Goal: Transaction & Acquisition: Download file/media

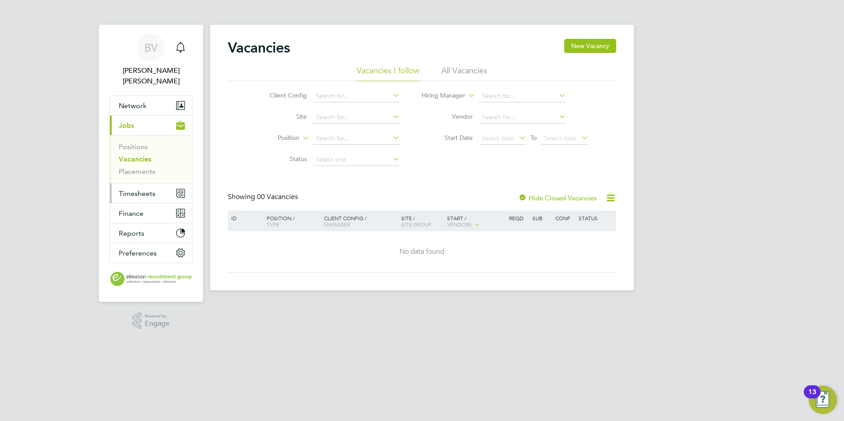
click at [160, 184] on button "Timesheets" at bounding box center [151, 193] width 82 height 19
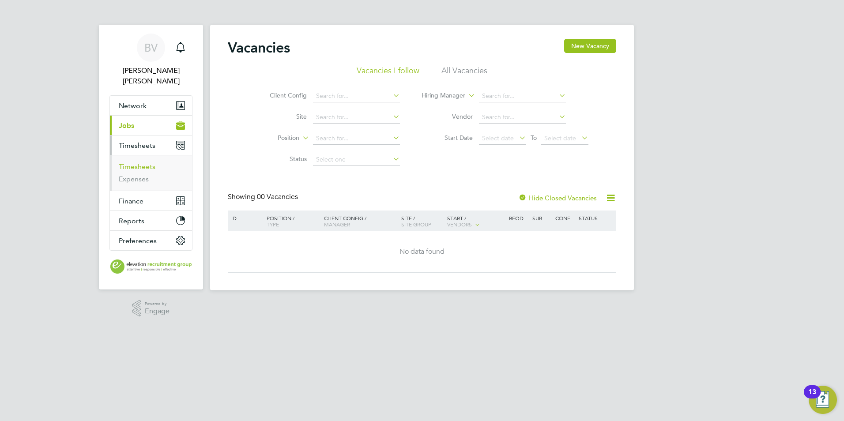
click at [149, 162] on link "Timesheets" at bounding box center [137, 166] width 37 height 8
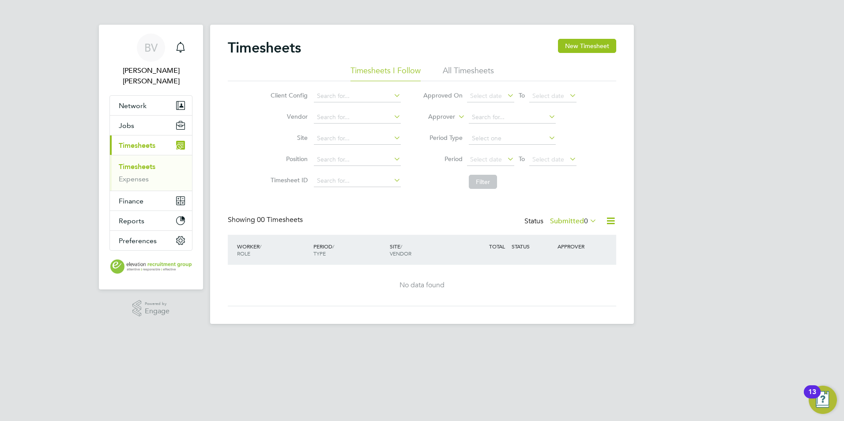
click at [472, 72] on li "All Timesheets" at bounding box center [468, 73] width 51 height 16
click at [579, 47] on button "New Timesheet" at bounding box center [587, 46] width 58 height 14
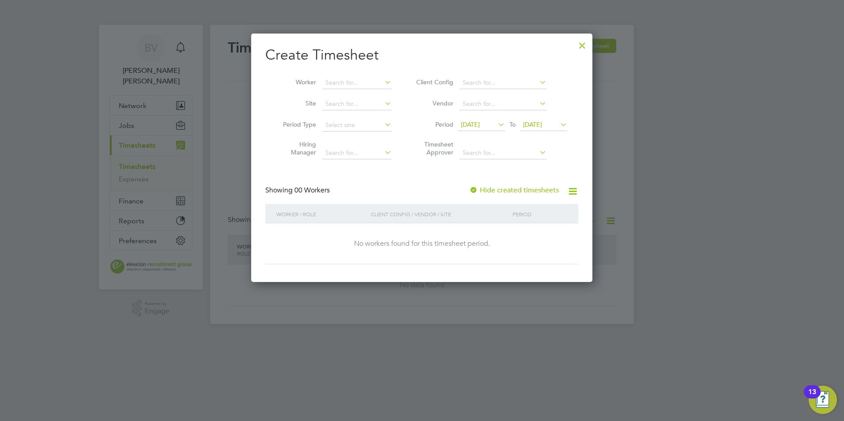
click at [671, 206] on div at bounding box center [422, 210] width 844 height 421
click at [579, 47] on div at bounding box center [582, 43] width 16 height 16
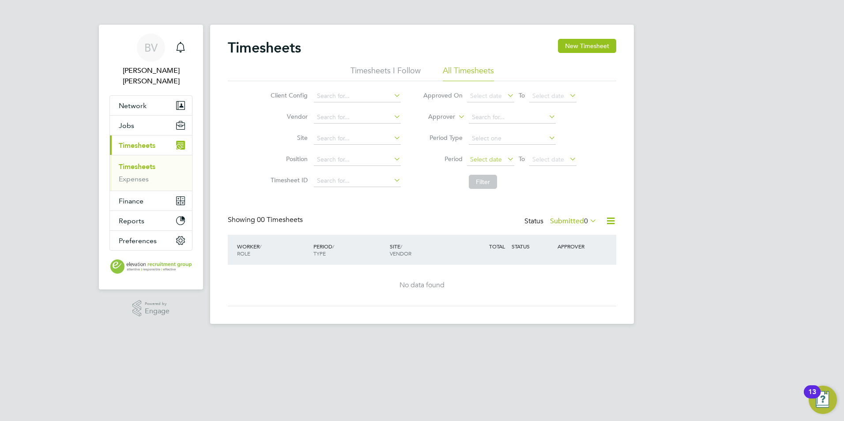
click at [495, 162] on span "Select date" at bounding box center [486, 159] width 32 height 8
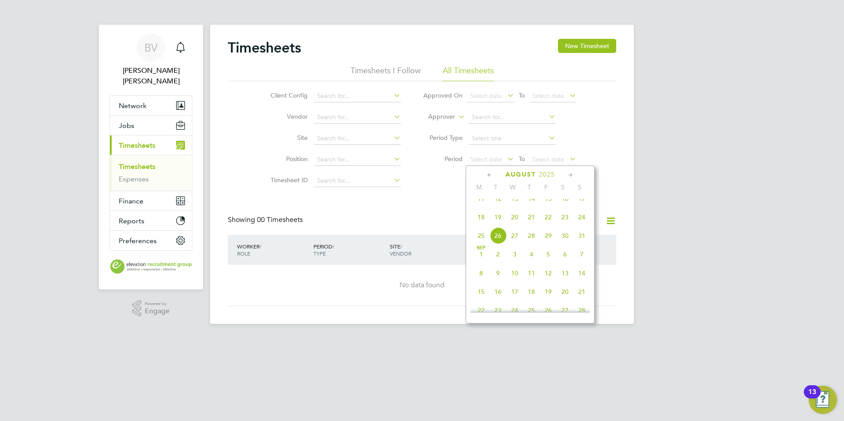
click at [479, 222] on span "18" at bounding box center [481, 217] width 17 height 17
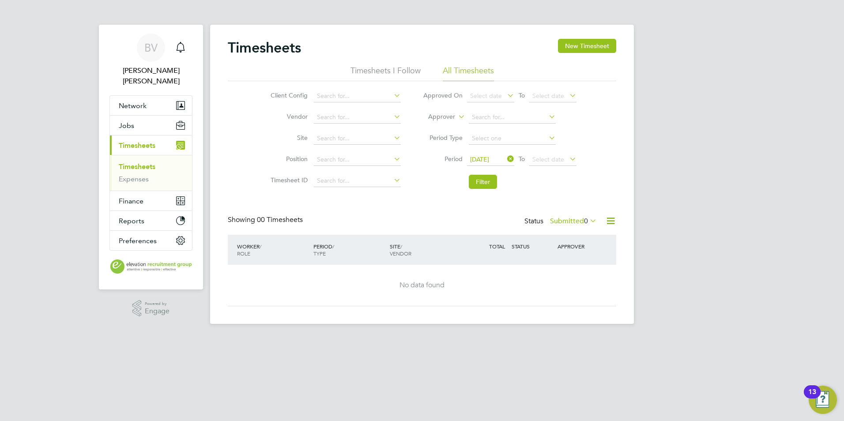
click at [489, 158] on span "[DATE]" at bounding box center [479, 159] width 19 height 8
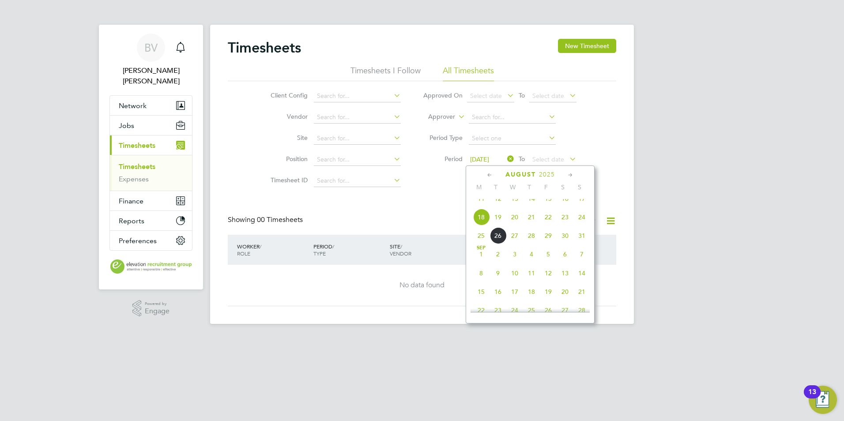
scroll to position [325, 0]
click at [478, 204] on span "4" at bounding box center [481, 199] width 17 height 17
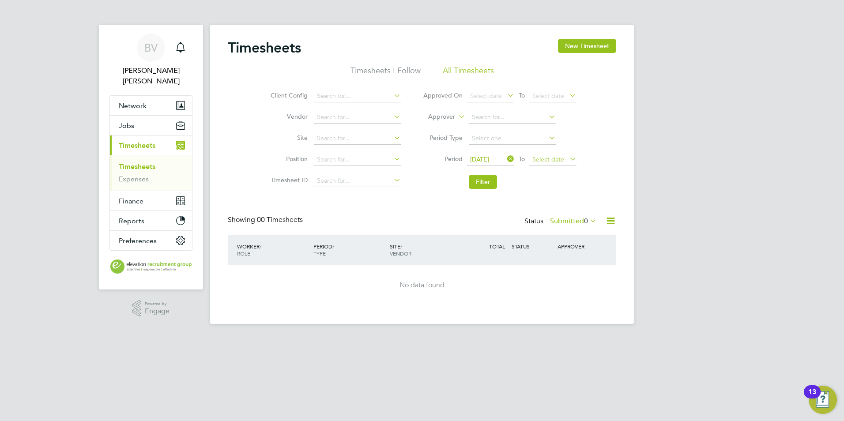
click at [557, 157] on span "Select date" at bounding box center [548, 159] width 32 height 8
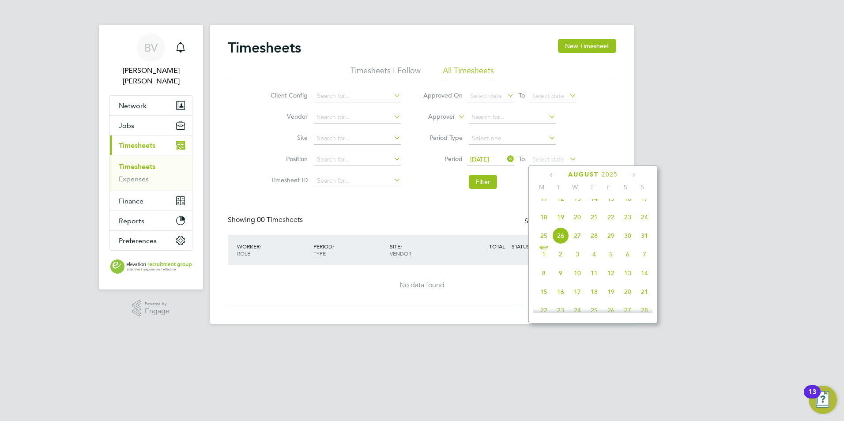
click at [558, 244] on span "26" at bounding box center [560, 235] width 17 height 17
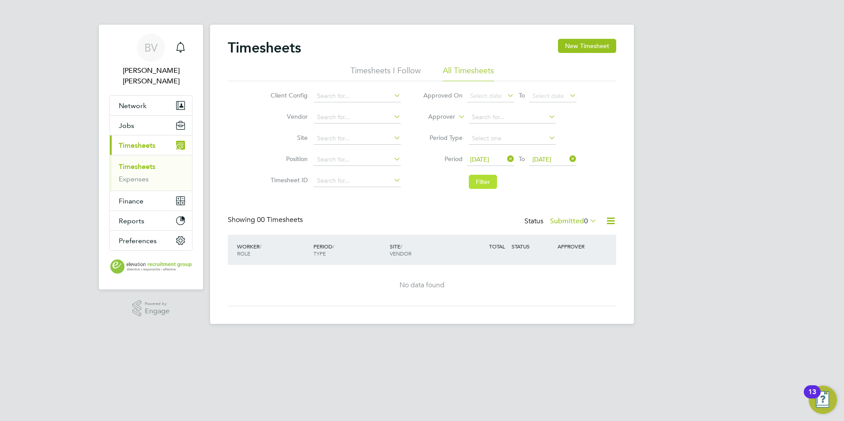
click at [486, 180] on button "Filter" at bounding box center [483, 182] width 28 height 14
click at [588, 216] on icon at bounding box center [588, 220] width 0 height 12
click at [589, 234] on li "All" at bounding box center [574, 236] width 41 height 12
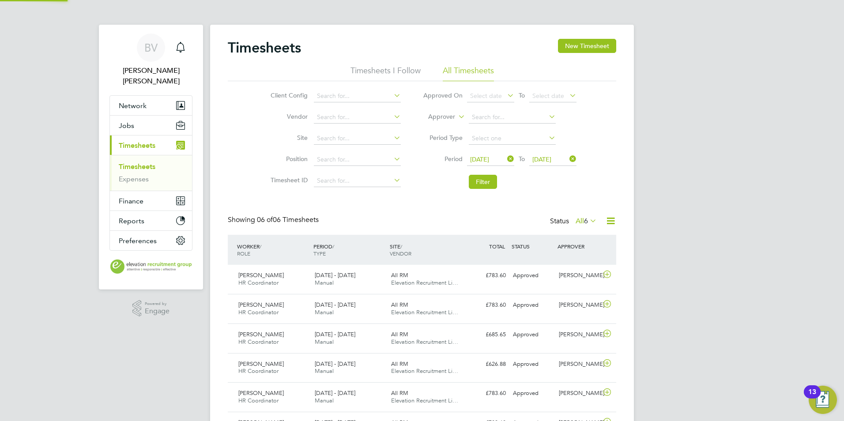
scroll to position [0, 0]
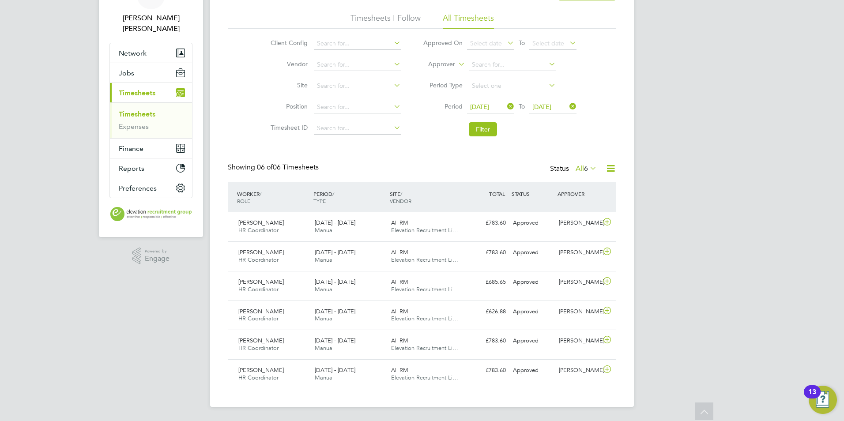
click at [584, 164] on span "6" at bounding box center [586, 168] width 4 height 9
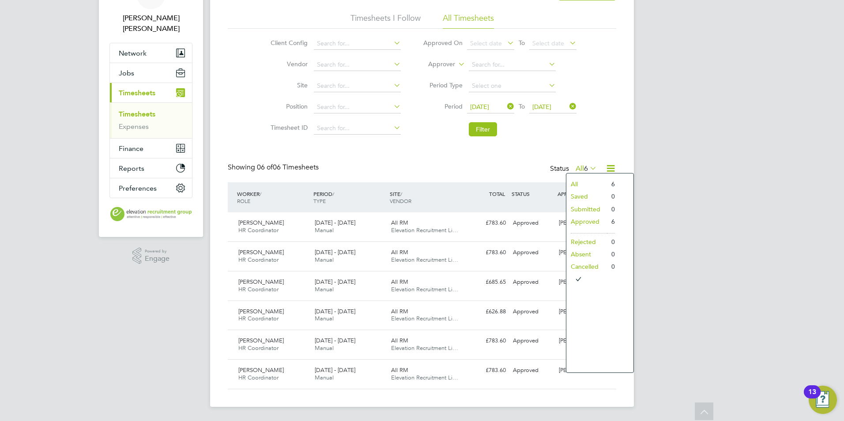
click at [586, 178] on li "All" at bounding box center [586, 184] width 41 height 12
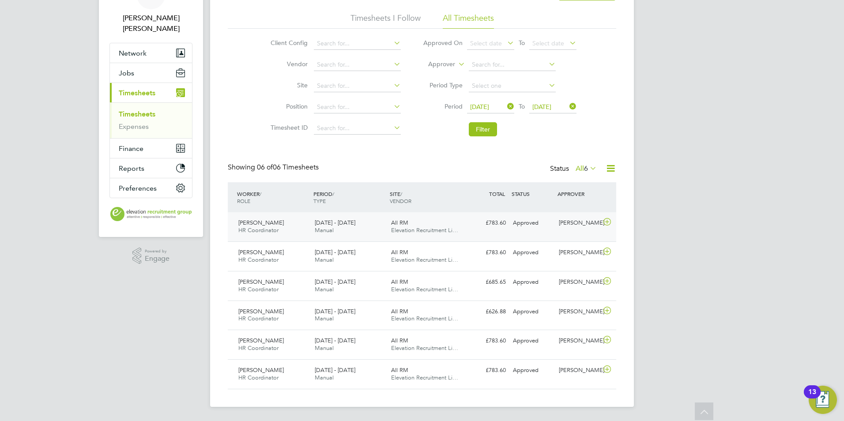
click at [333, 226] on span "Manual" at bounding box center [324, 230] width 19 height 8
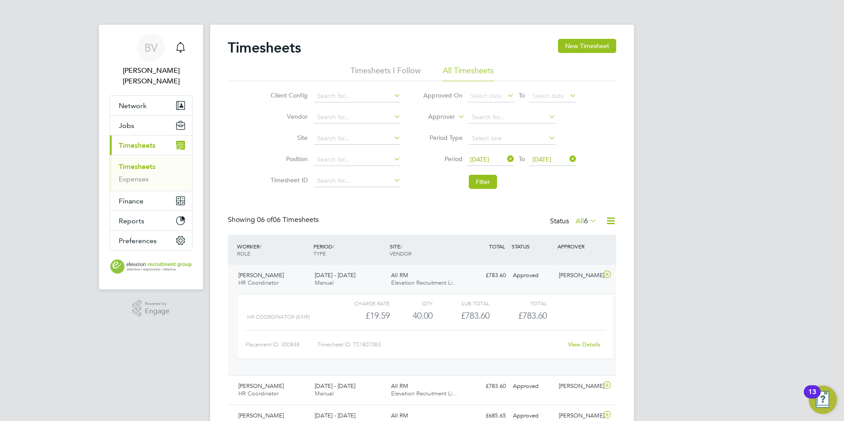
click at [588, 220] on icon at bounding box center [588, 220] width 0 height 12
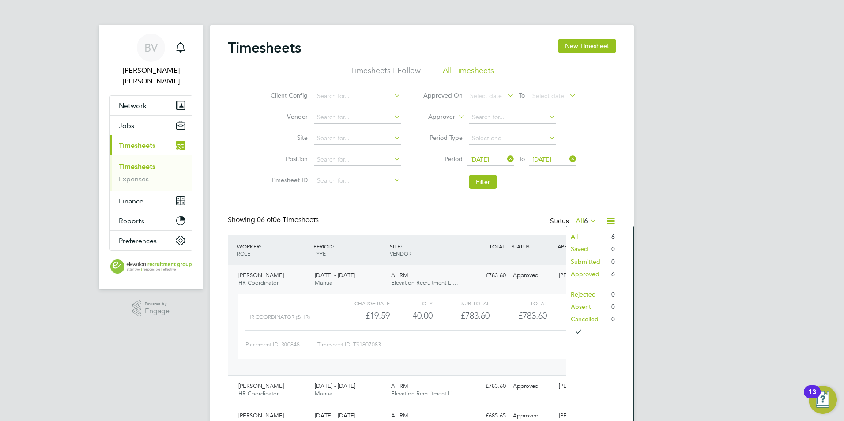
click at [596, 276] on li "Approved" at bounding box center [586, 274] width 41 height 12
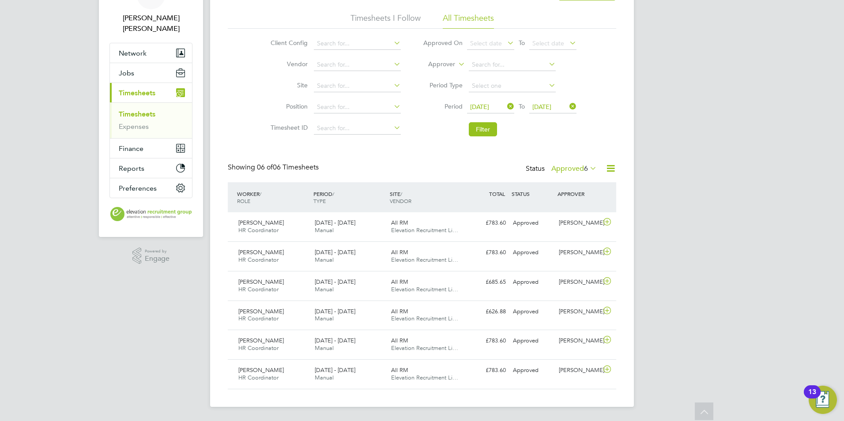
click at [578, 164] on label "Approved 6" at bounding box center [573, 168] width 45 height 9
click at [591, 178] on li "All" at bounding box center [575, 184] width 41 height 12
click at [605, 218] on icon at bounding box center [606, 221] width 11 height 7
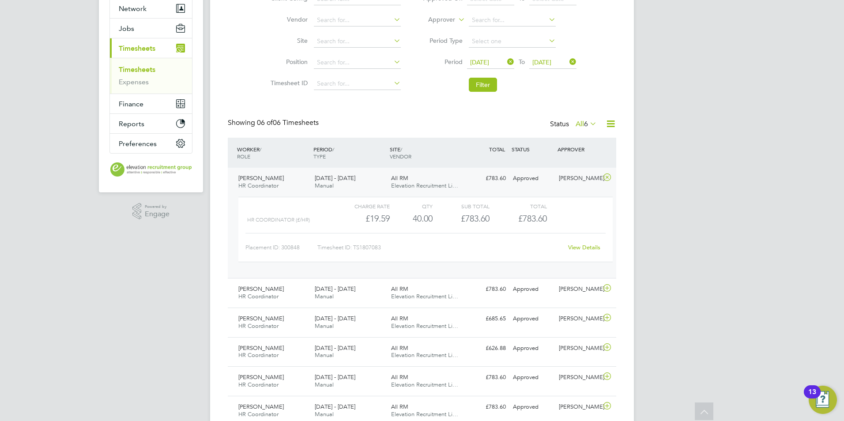
click at [590, 251] on link "View Details" at bounding box center [584, 248] width 32 height 8
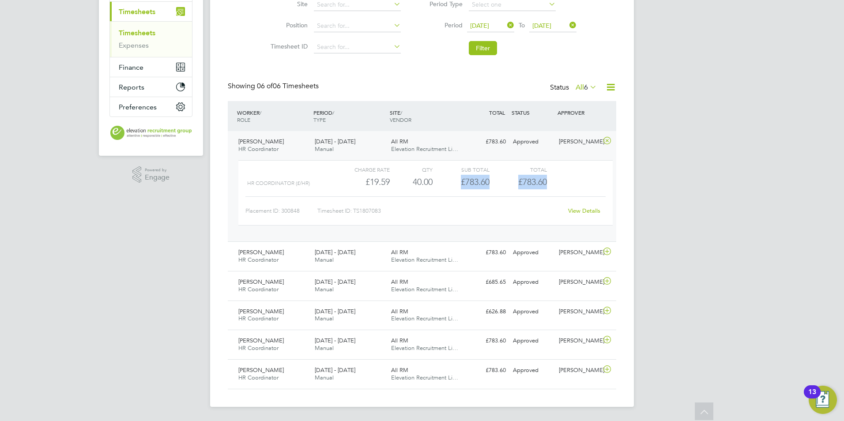
drag, startPoint x: 515, startPoint y: 179, endPoint x: 565, endPoint y: 183, distance: 50.5
click at [565, 183] on div "HR Coordinator (£/HR) £19.59 40 40.00 40 £783.60 £783.60" at bounding box center [425, 182] width 374 height 15
drag, startPoint x: 565, startPoint y: 183, endPoint x: 402, endPoint y: 312, distance: 208.9
click at [402, 301] on div "[PERSON_NAME] HR Coordinator [DATE] - [DATE] [DATE] - [DATE] Manual All RM Elev…" at bounding box center [422, 286] width 388 height 30
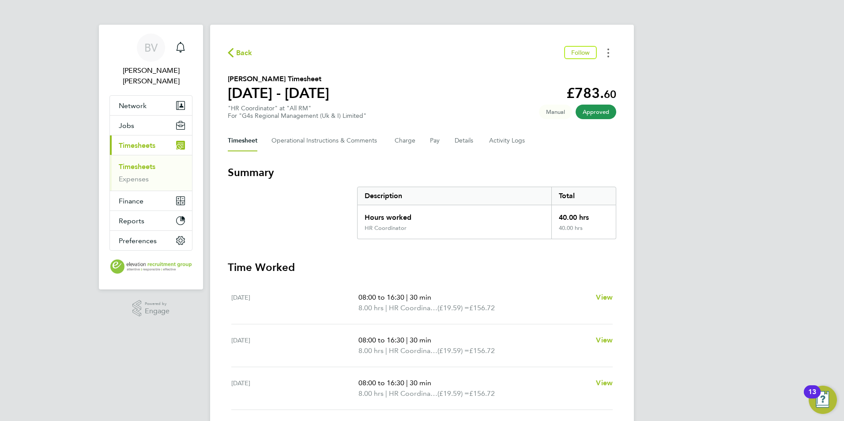
click at [608, 54] on icon "Timesheets Menu" at bounding box center [608, 53] width 2 height 9
click at [553, 74] on link "Download timesheet" at bounding box center [563, 73] width 106 height 18
